Goal: Transaction & Acquisition: Purchase product/service

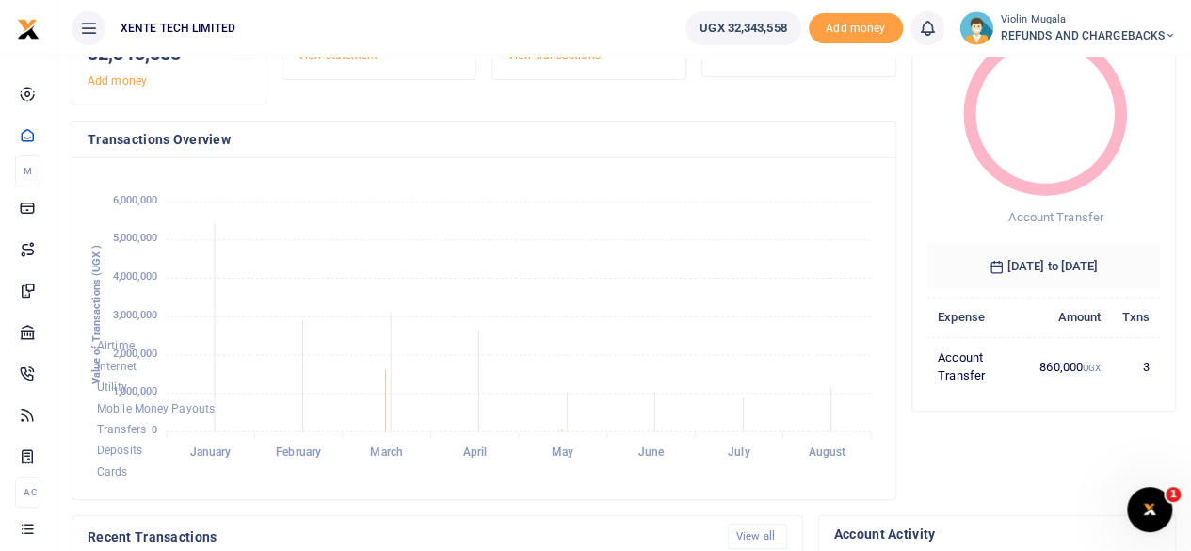
scroll to position [122, 0]
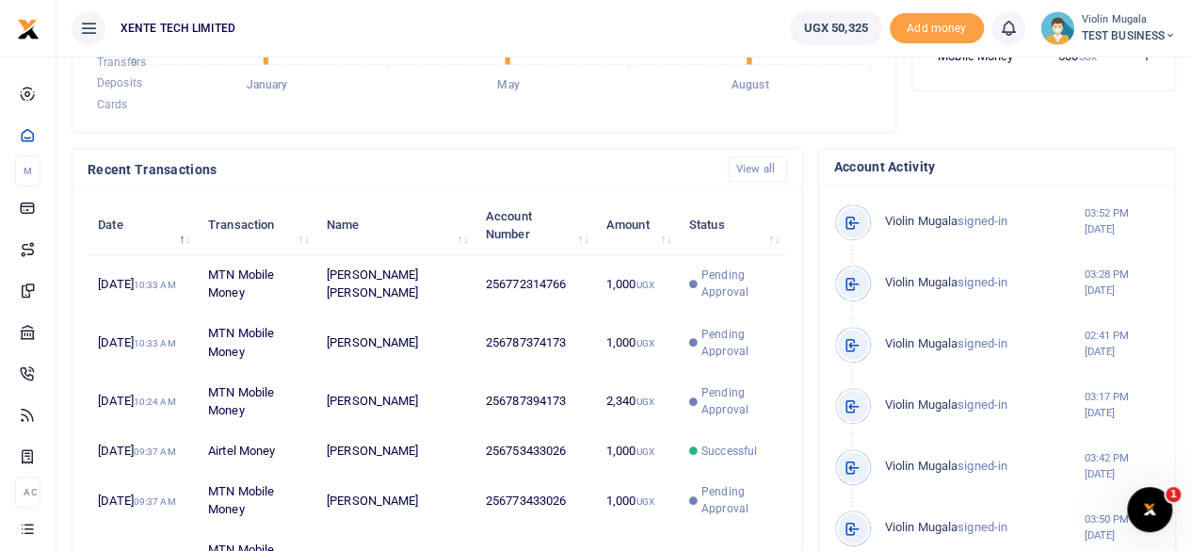
scroll to position [497, 0]
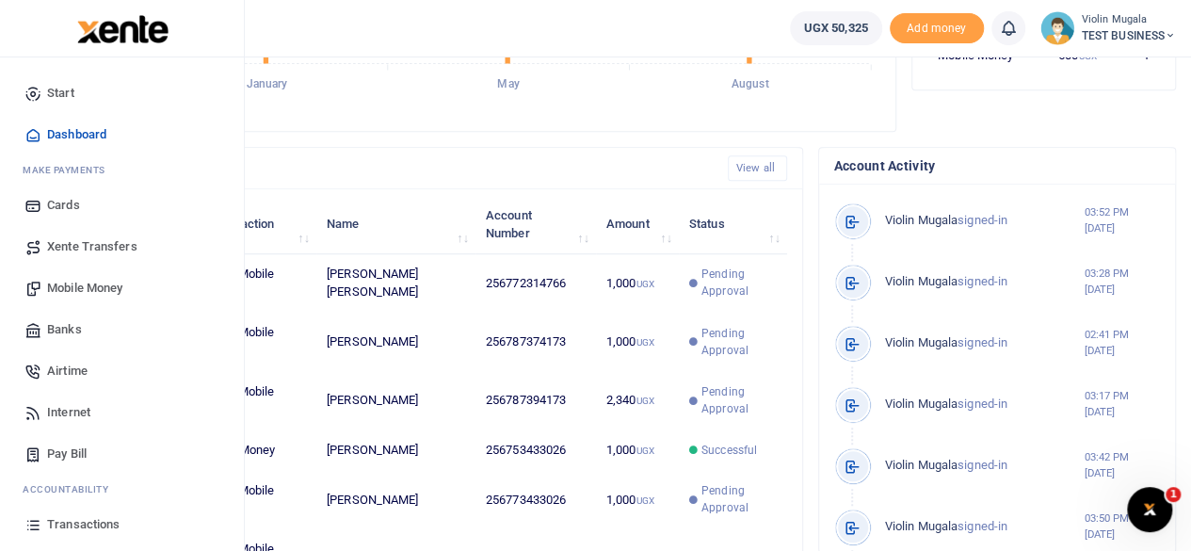
click at [105, 229] on link "Xente Transfers" at bounding box center [122, 246] width 214 height 41
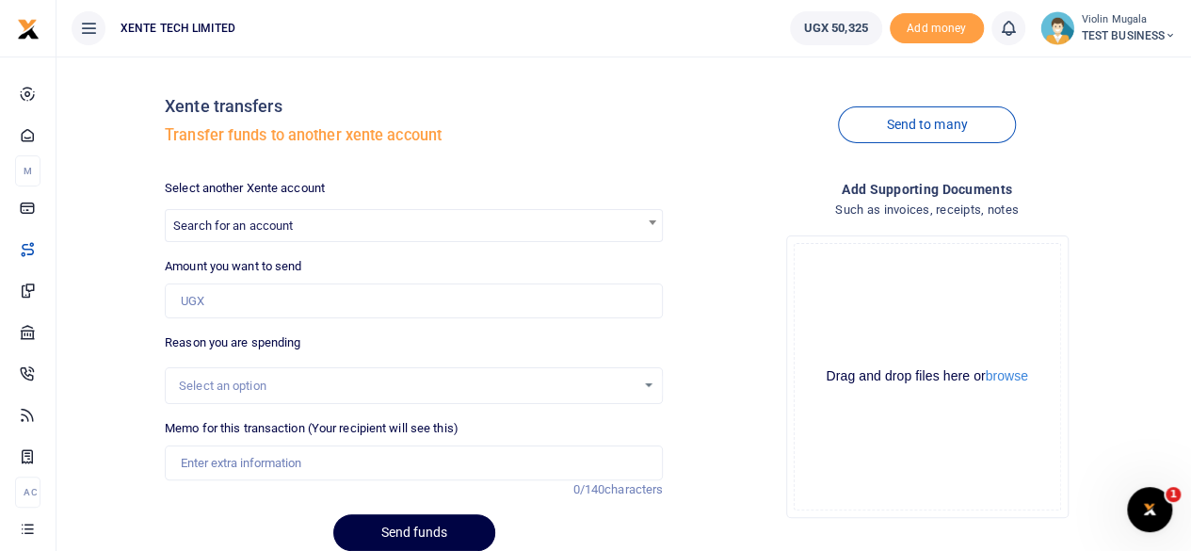
click at [317, 229] on div at bounding box center [595, 275] width 1191 height 551
click at [352, 220] on span "Search for an account" at bounding box center [414, 224] width 496 height 29
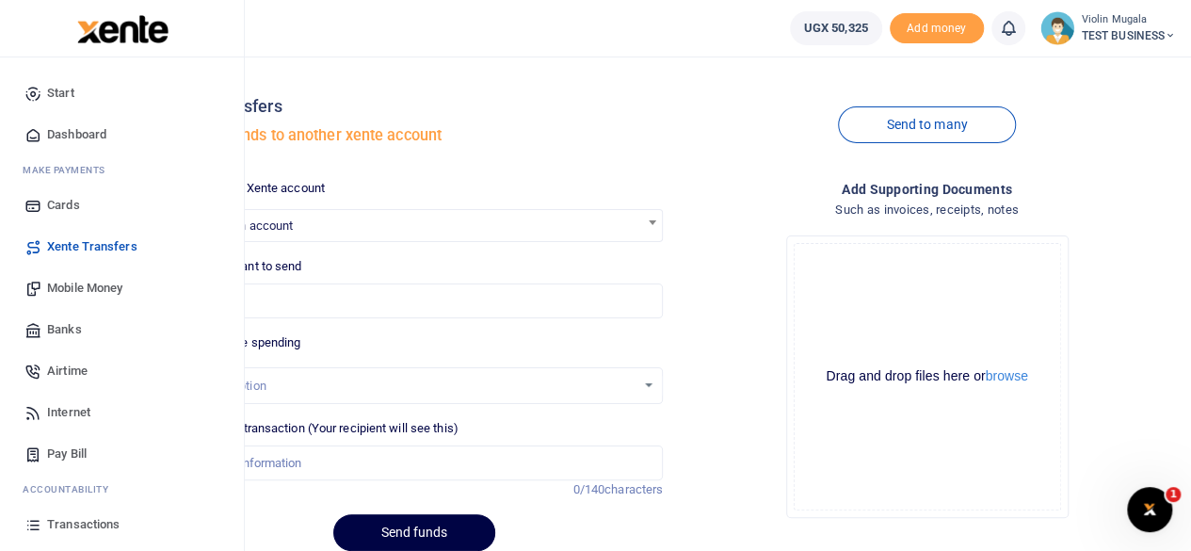
click at [76, 295] on span "Mobile Money" at bounding box center [84, 288] width 75 height 19
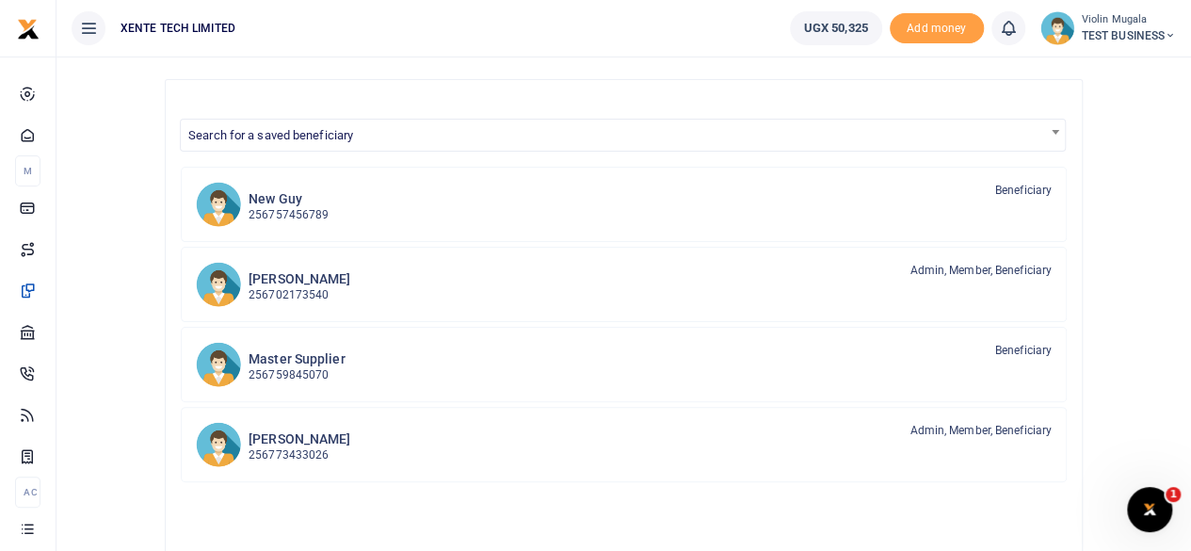
scroll to position [116, 0]
click at [437, 306] on link "[PERSON_NAME] 256702173540 Admin, Member, Beneficiary" at bounding box center [624, 283] width 886 height 75
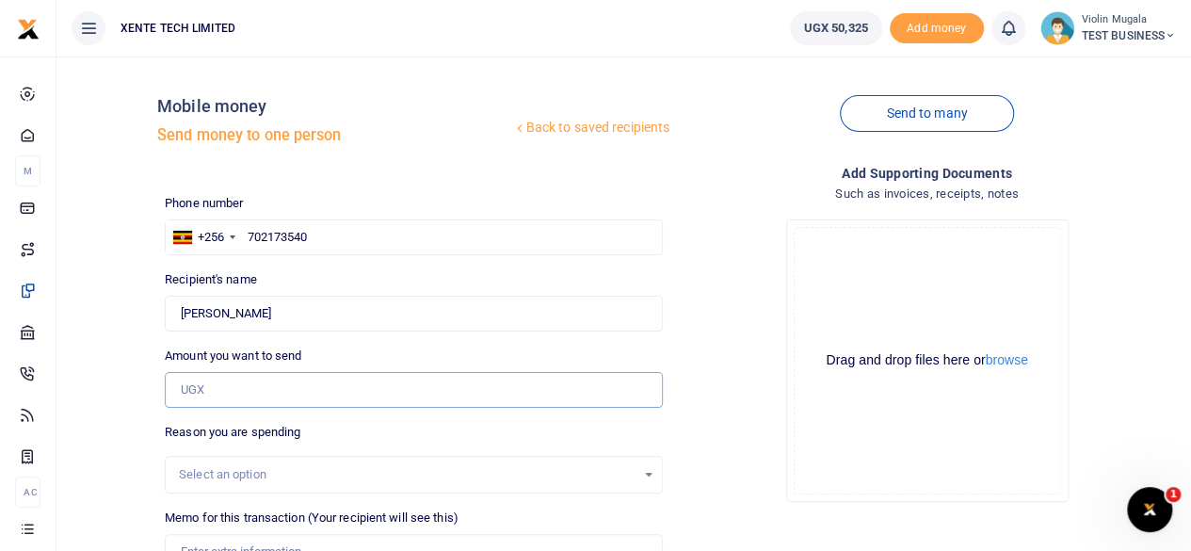
click at [245, 396] on input "Amount you want to send" at bounding box center [414, 390] width 498 height 36
type input "1,000"
click at [595, 462] on div "Select an option" at bounding box center [414, 475] width 498 height 38
click at [634, 470] on div "Select an option" at bounding box center [407, 474] width 457 height 19
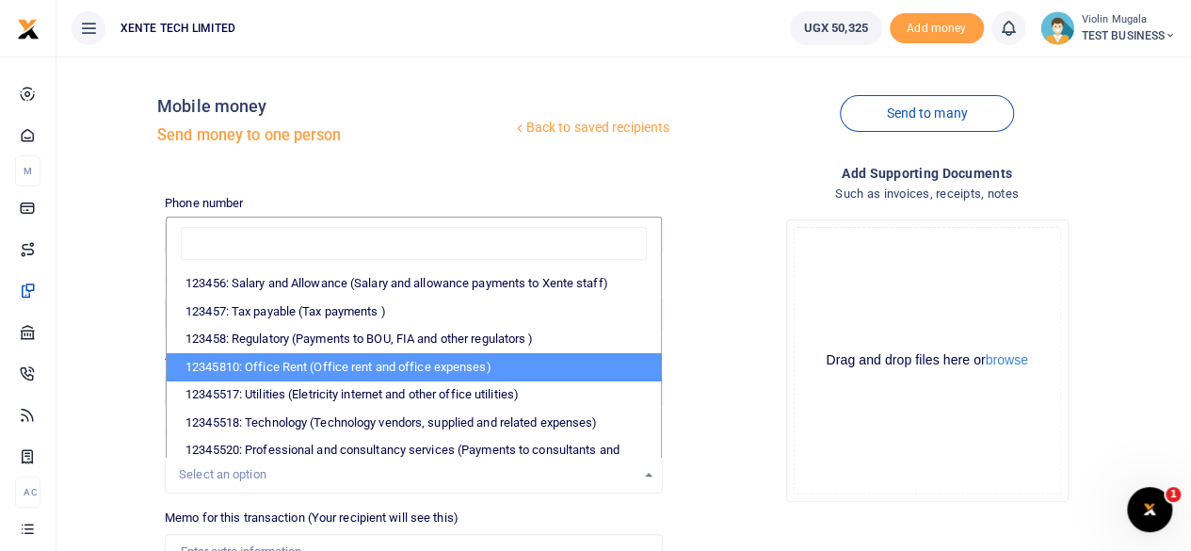
click at [377, 357] on li "12345810: Office Rent (Office rent and office expenses)" at bounding box center [414, 367] width 494 height 28
select select "11"
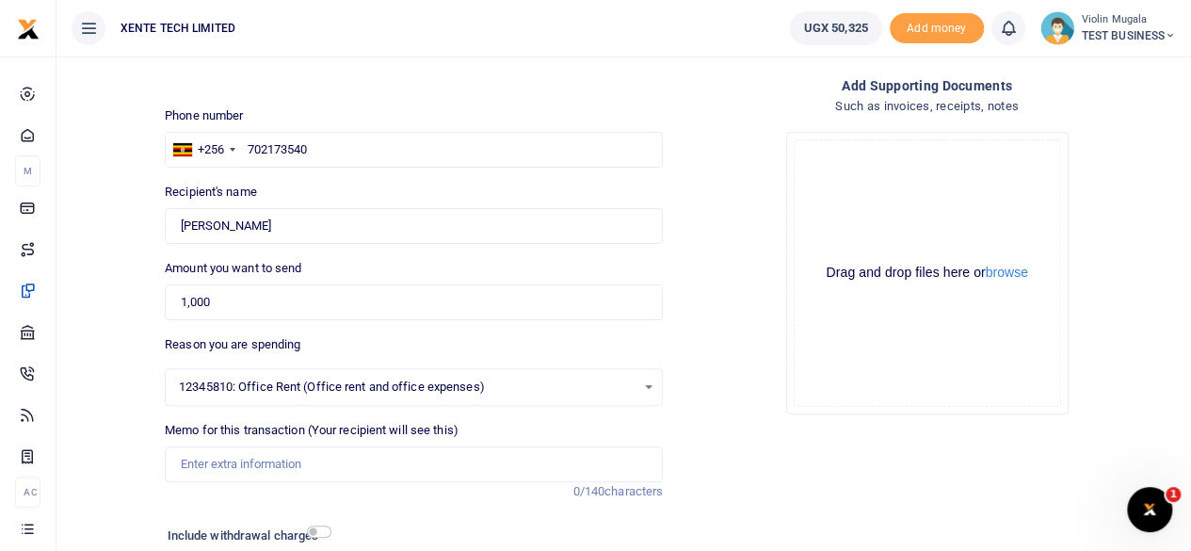
scroll to position [88, 0]
click at [243, 466] on input "Memo for this transaction (Your recipient will see this)" at bounding box center [414, 463] width 498 height 36
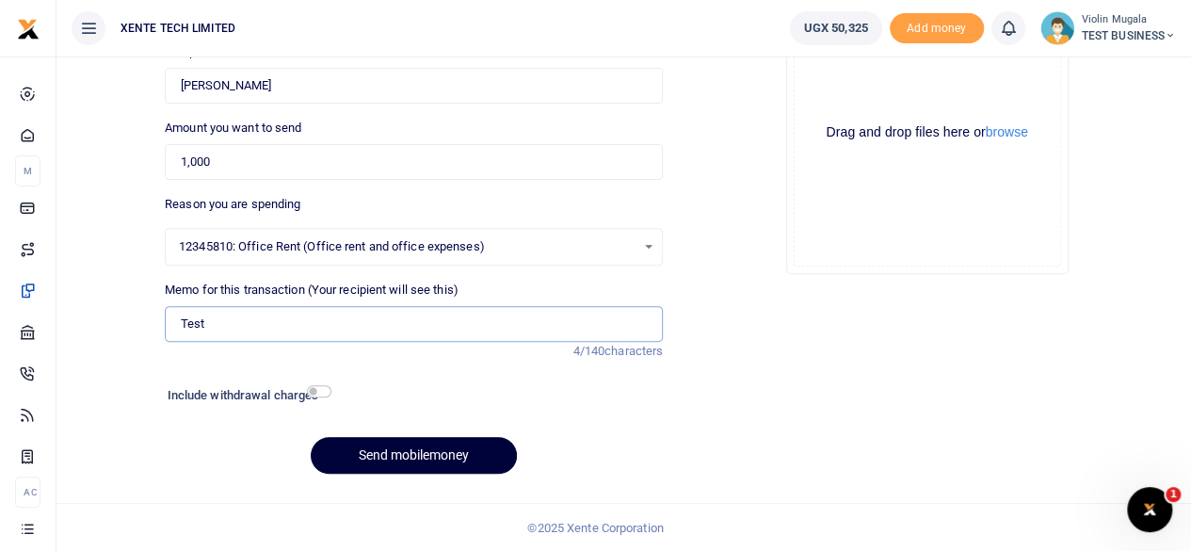
type input "Test"
click at [456, 459] on button "Send mobilemoney" at bounding box center [414, 455] width 206 height 37
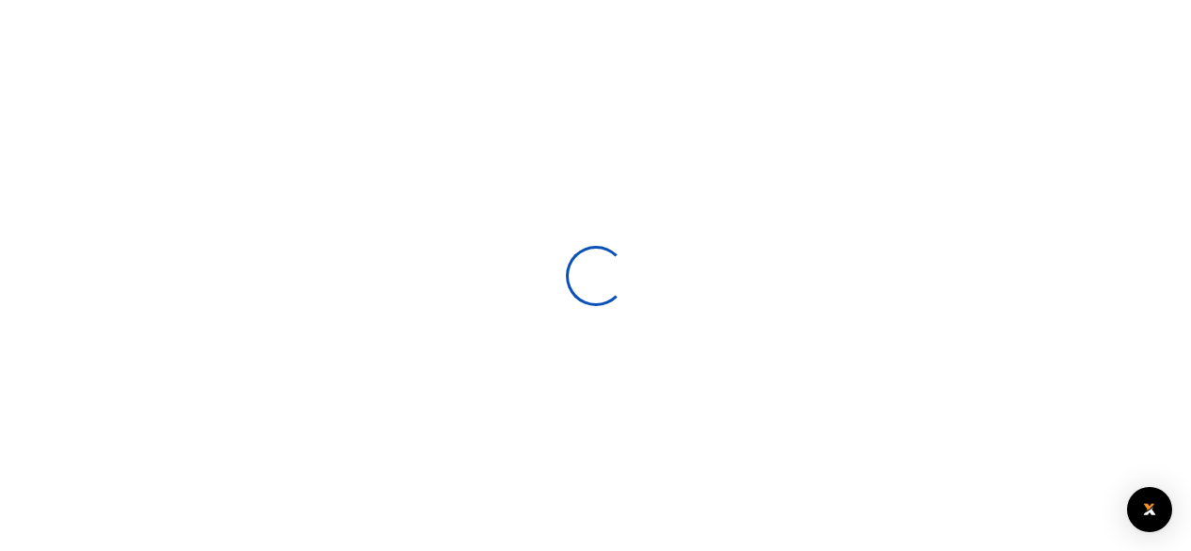
select select
click at [530, 52] on div at bounding box center [595, 275] width 1191 height 551
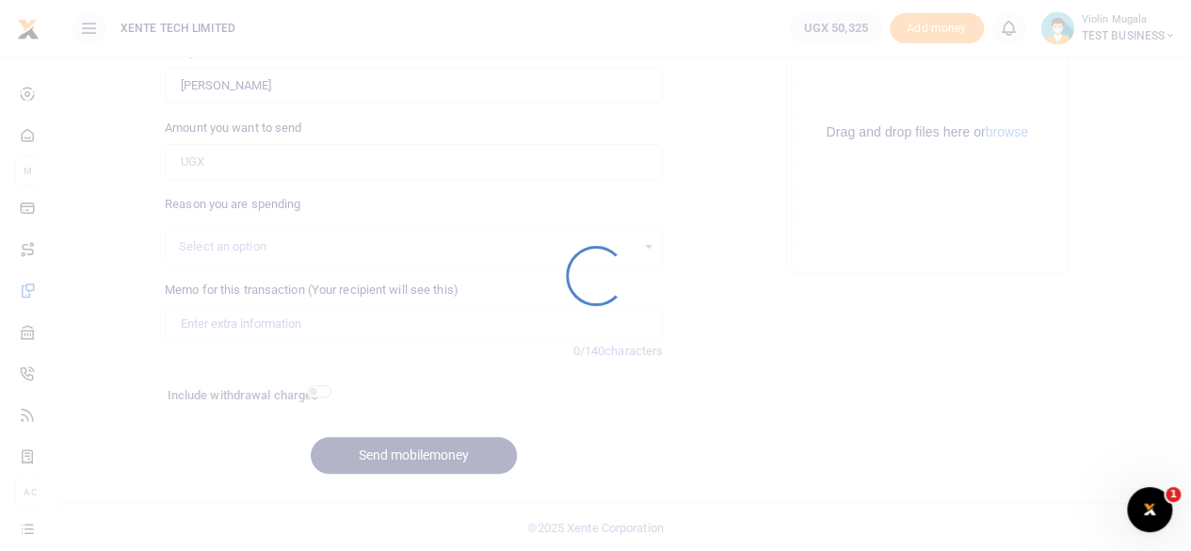
scroll to position [0, 0]
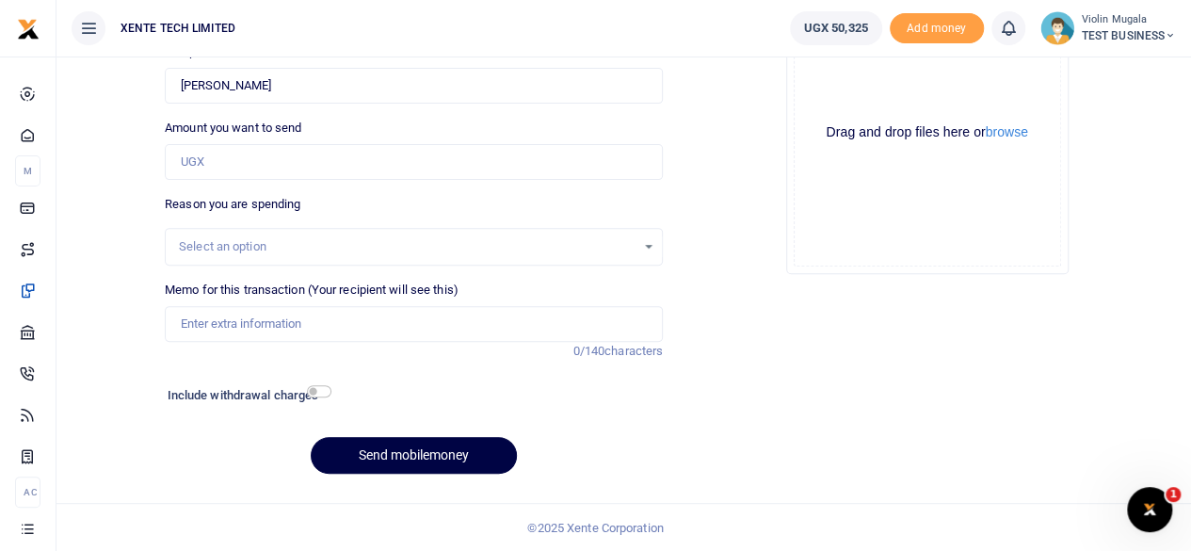
click at [1056, 377] on div "Add supporting Documents Such as invoices, receipts, notes Drop your files here…" at bounding box center [926, 211] width 513 height 553
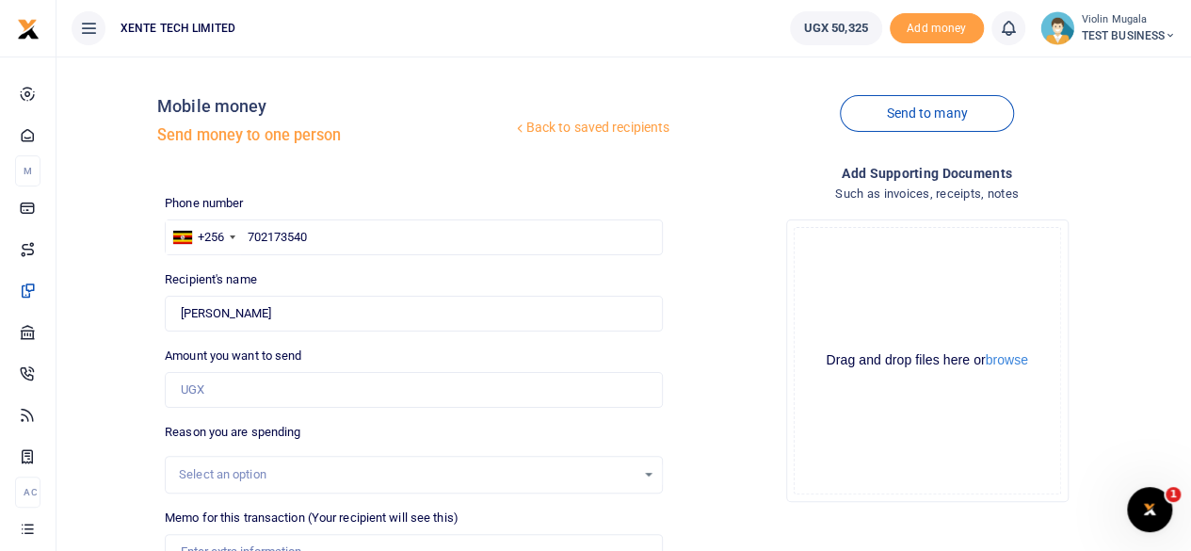
scroll to position [228, 0]
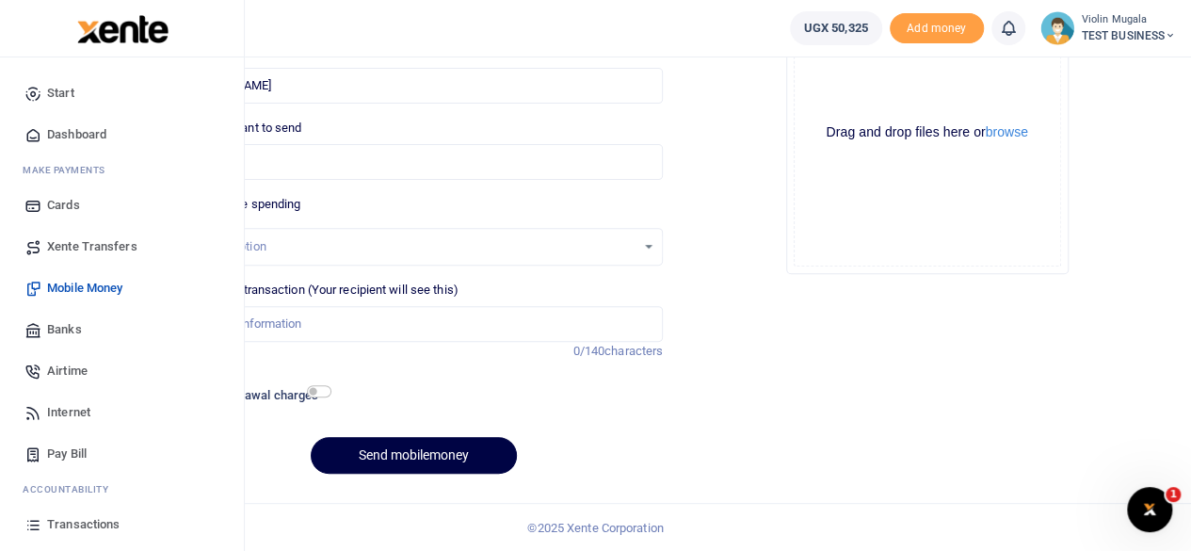
click at [94, 251] on span "Xente Transfers" at bounding box center [92, 246] width 90 height 19
